Goal: Transaction & Acquisition: Purchase product/service

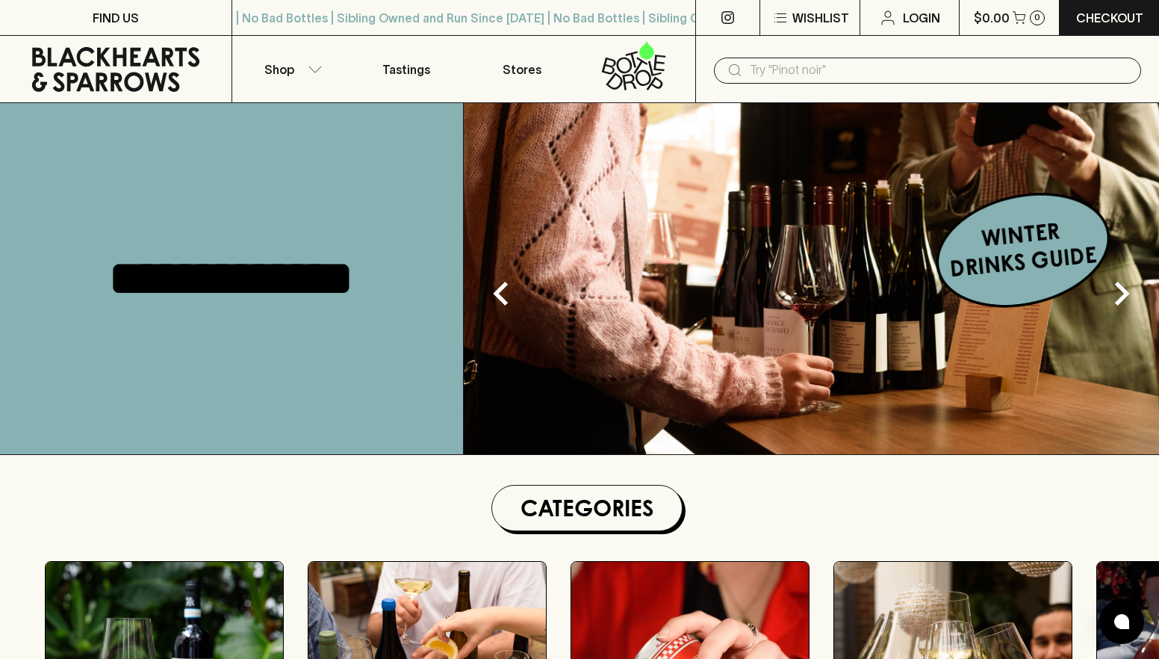
click at [832, 72] on input "text" at bounding box center [940, 70] width 380 height 24
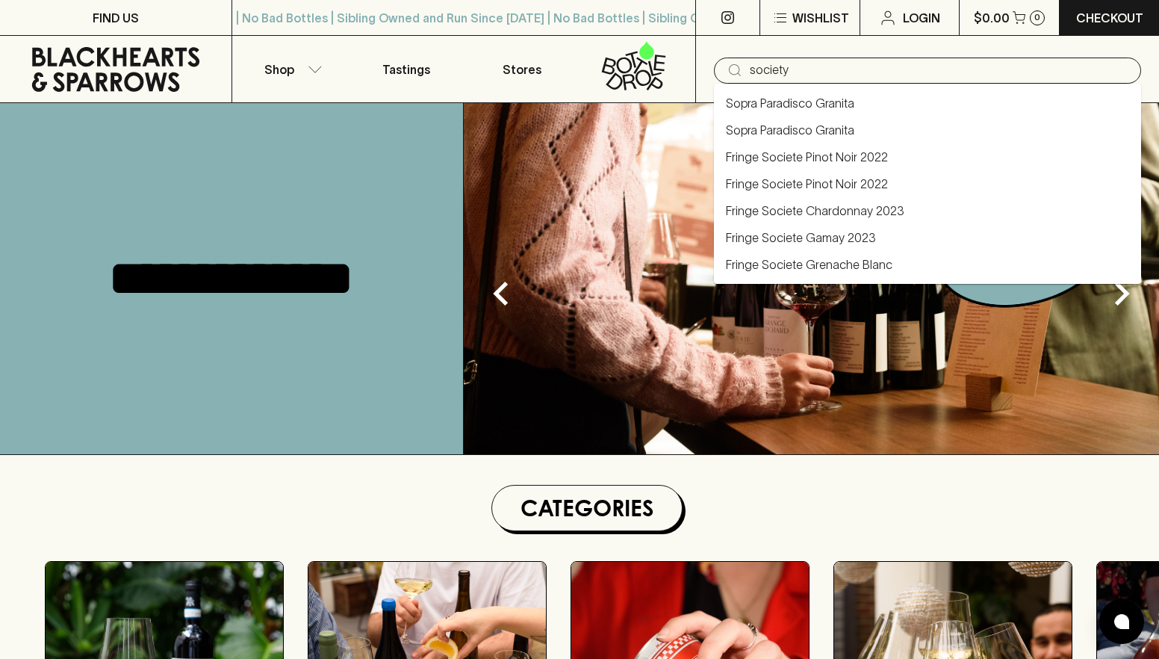
click at [807, 238] on link "Fringe Societe Gamay 2023" at bounding box center [801, 238] width 150 height 18
type input "Fringe Societe Gamay 2023"
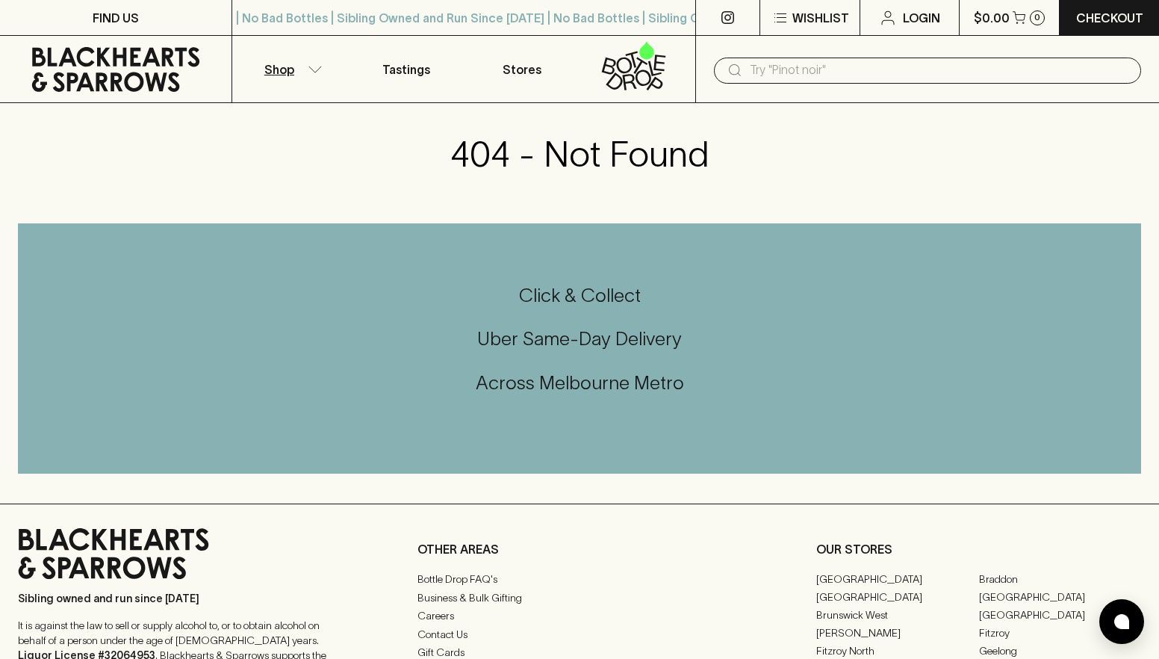
click at [299, 71] on button "Shop" at bounding box center [290, 69] width 116 height 66
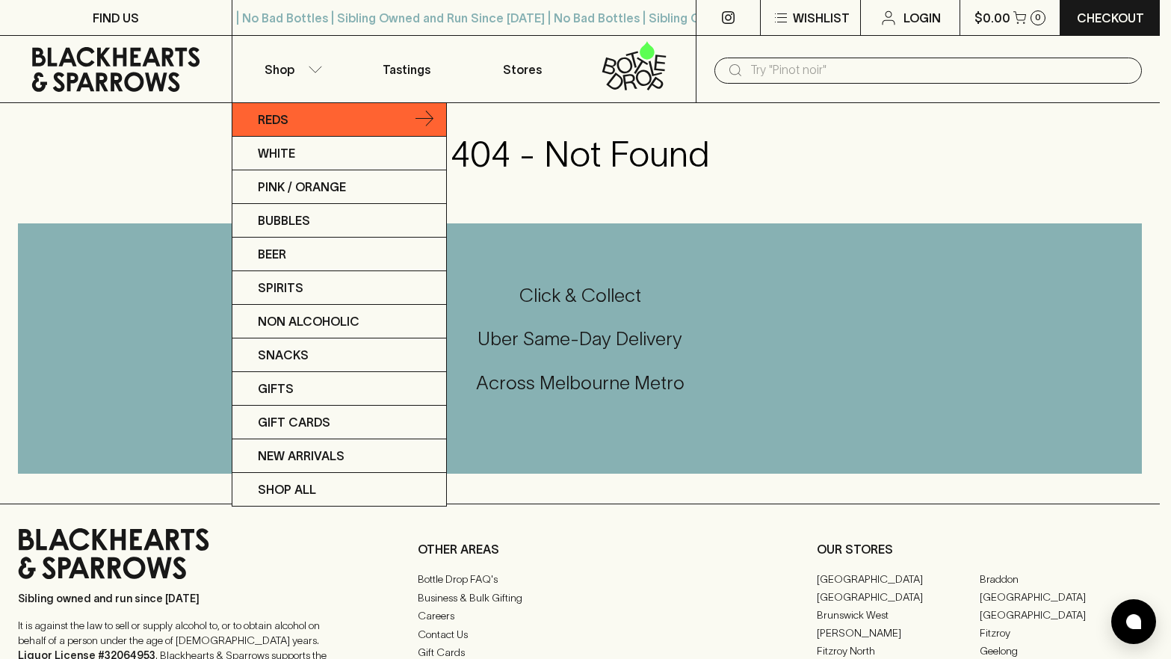
click at [270, 115] on p "Reds" at bounding box center [273, 120] width 31 height 18
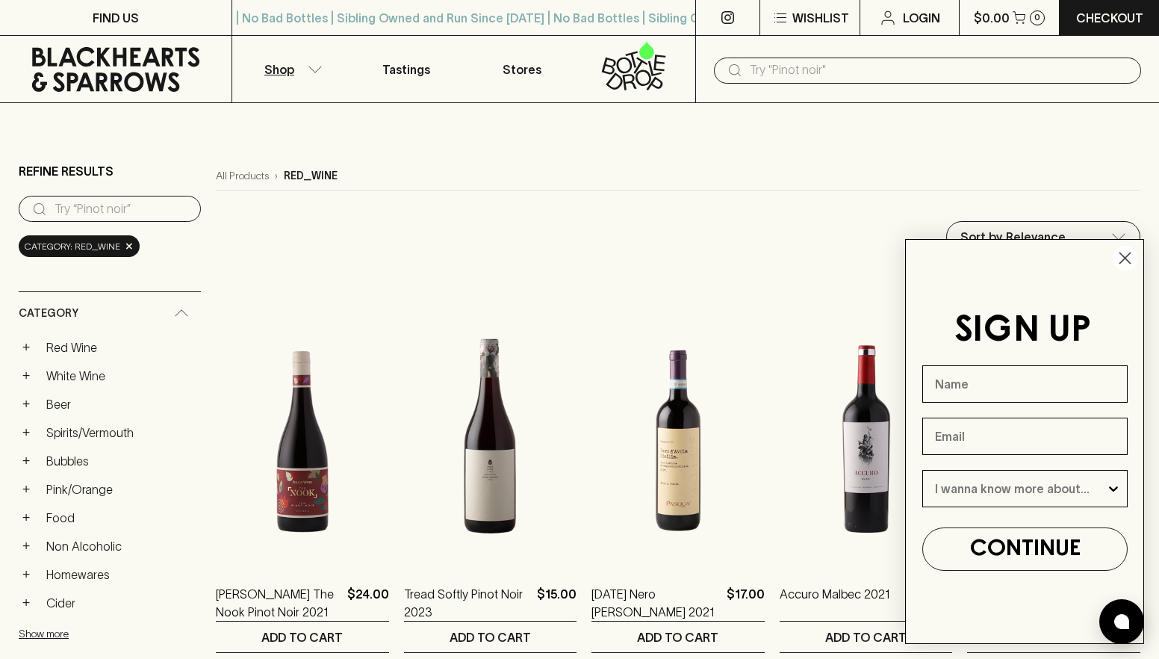
click at [1127, 253] on circle "Close dialog" at bounding box center [1125, 258] width 25 height 25
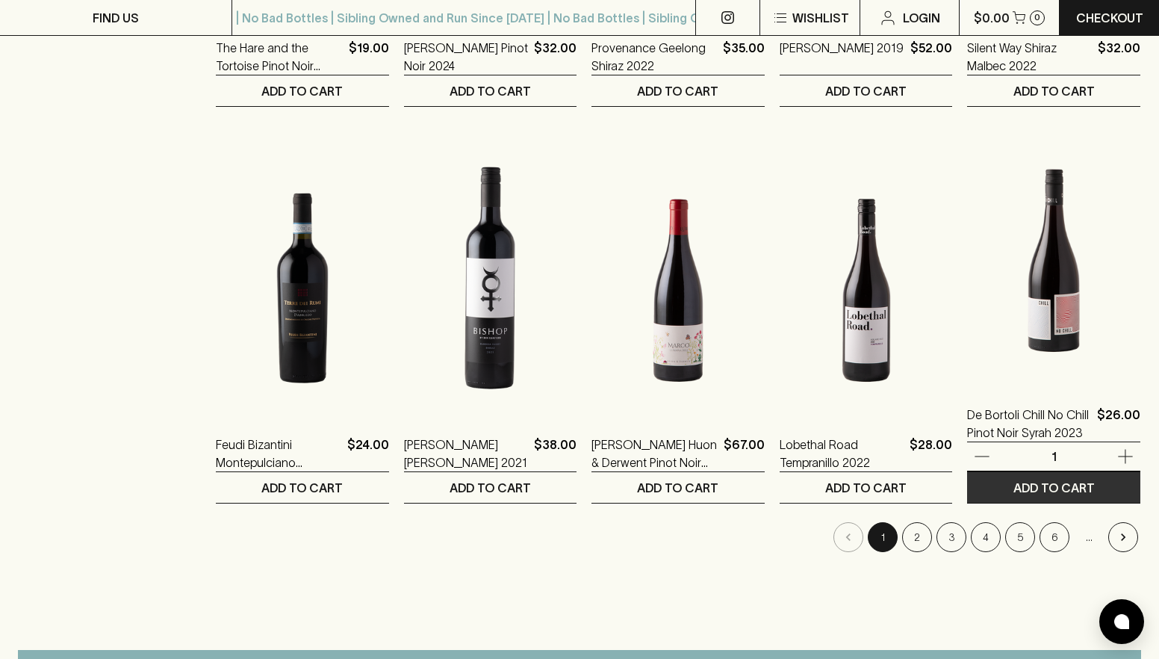
scroll to position [1345, 0]
